Goal: Task Accomplishment & Management: Manage account settings

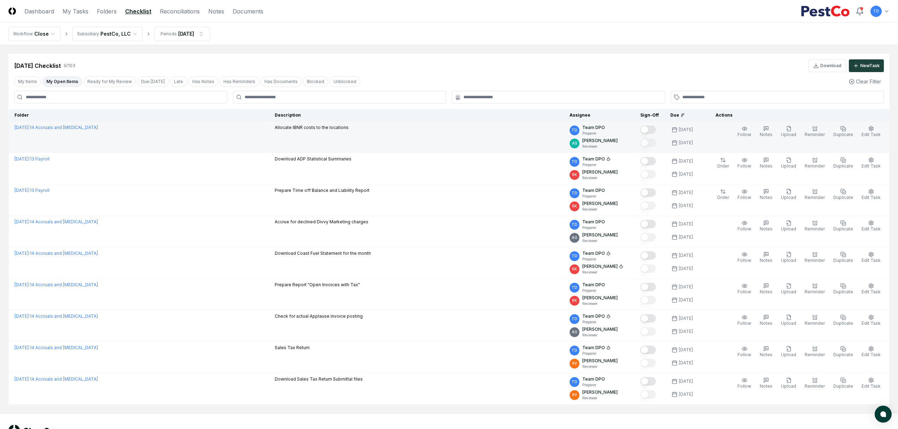
click at [656, 130] on button "Mark complete" at bounding box center [649, 130] width 16 height 8
click at [868, 131] on button "Edit Task" at bounding box center [872, 131] width 22 height 15
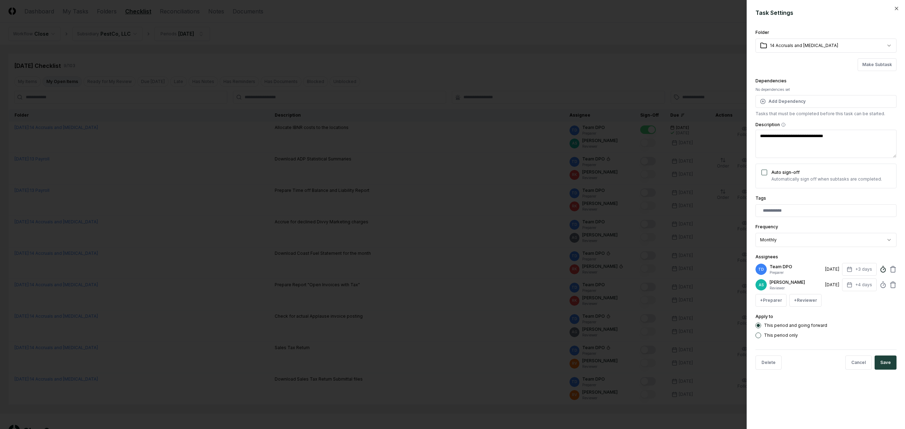
click at [882, 269] on circle at bounding box center [883, 270] width 5 height 5
type textarea "*"
drag, startPoint x: 796, startPoint y: 316, endPoint x: 776, endPoint y: 318, distance: 19.9
click at [776, 318] on input "*" at bounding box center [828, 313] width 106 height 13
type input "******"
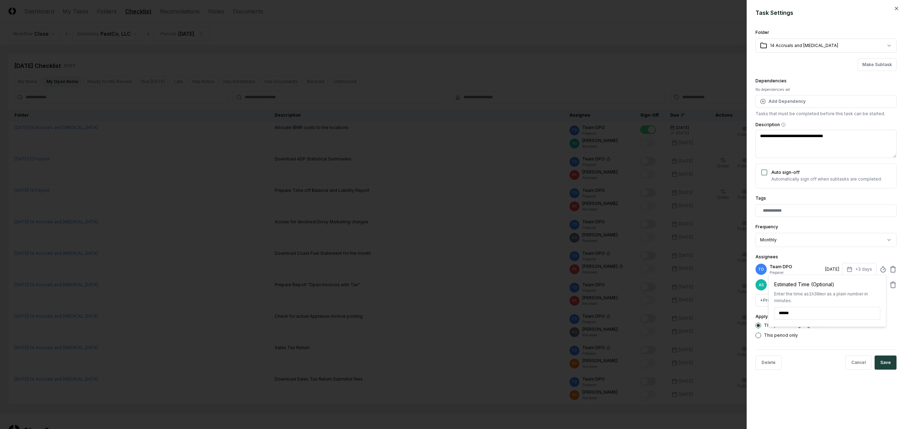
click at [821, 343] on form "**********" at bounding box center [826, 191] width 141 height 367
click at [887, 273] on div "TD Team DPO Preparer [DATE] +3 days" at bounding box center [826, 269] width 141 height 13
click at [883, 270] on line at bounding box center [883, 269] width 1 height 1
click at [888, 361] on button "Save" at bounding box center [886, 363] width 22 height 14
click at [888, 361] on div "Cancel Save" at bounding box center [841, 363] width 112 height 14
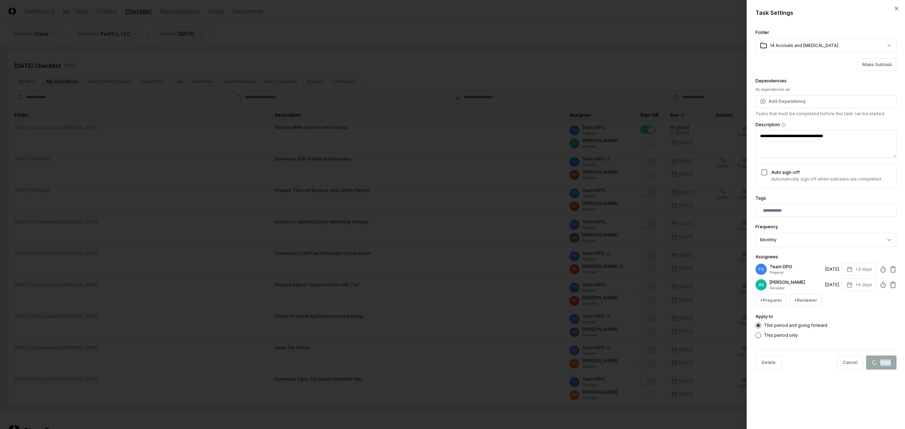
type textarea "*"
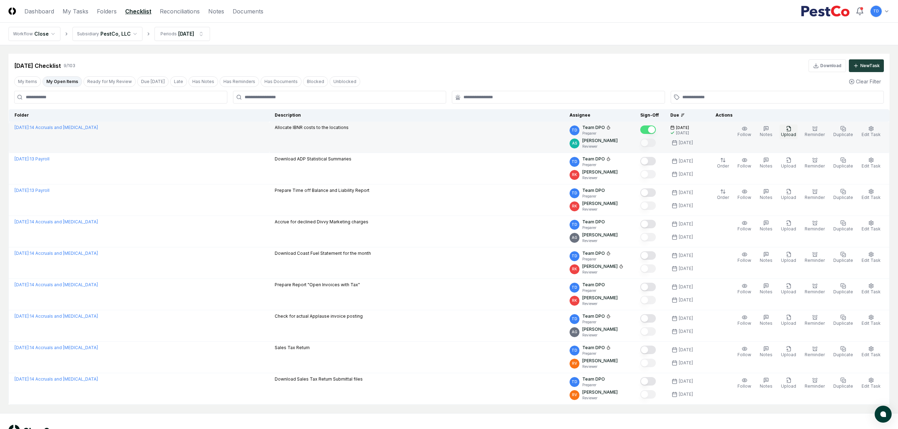
click at [791, 134] on span "Upload" at bounding box center [788, 134] width 15 height 5
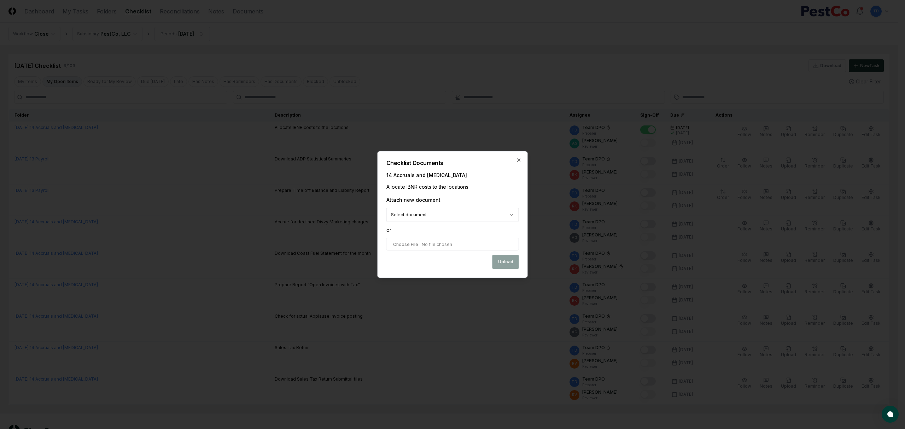
click at [459, 245] on input "file" at bounding box center [453, 244] width 133 height 13
type input "**********"
click at [510, 266] on button "Upload" at bounding box center [506, 263] width 27 height 14
